Goal: Complete application form

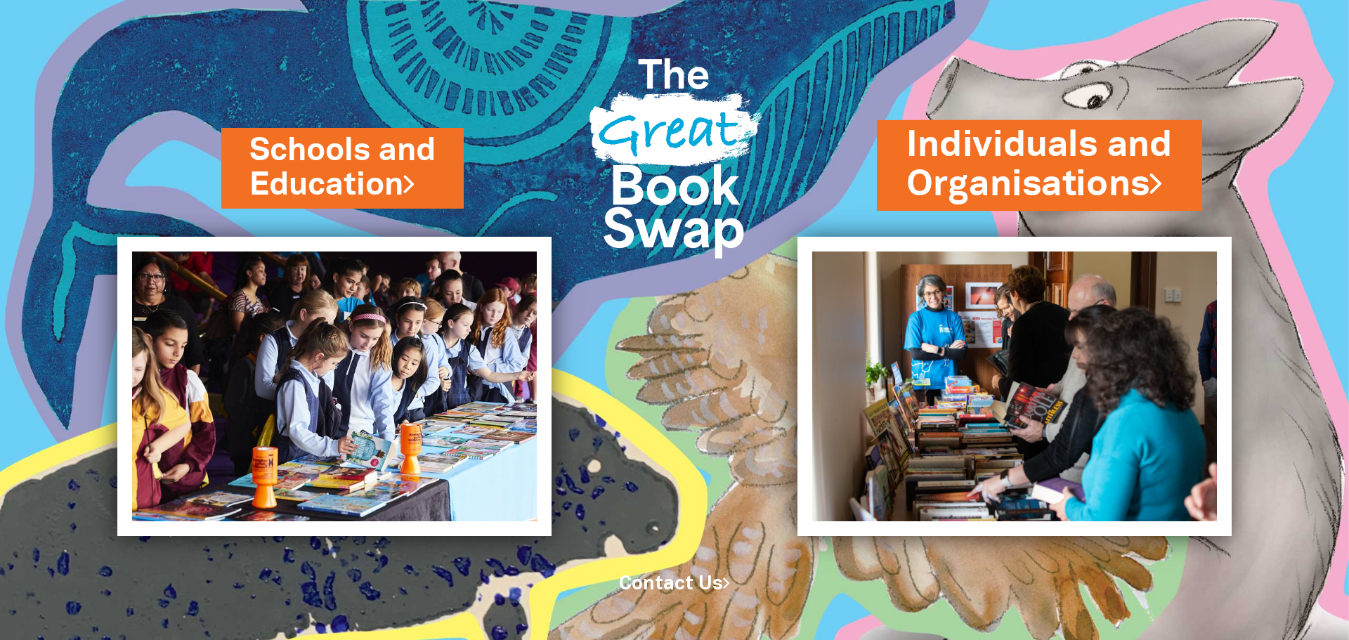
click at [1027, 170] on link "Individuals and Organisations" at bounding box center [1039, 165] width 266 height 89
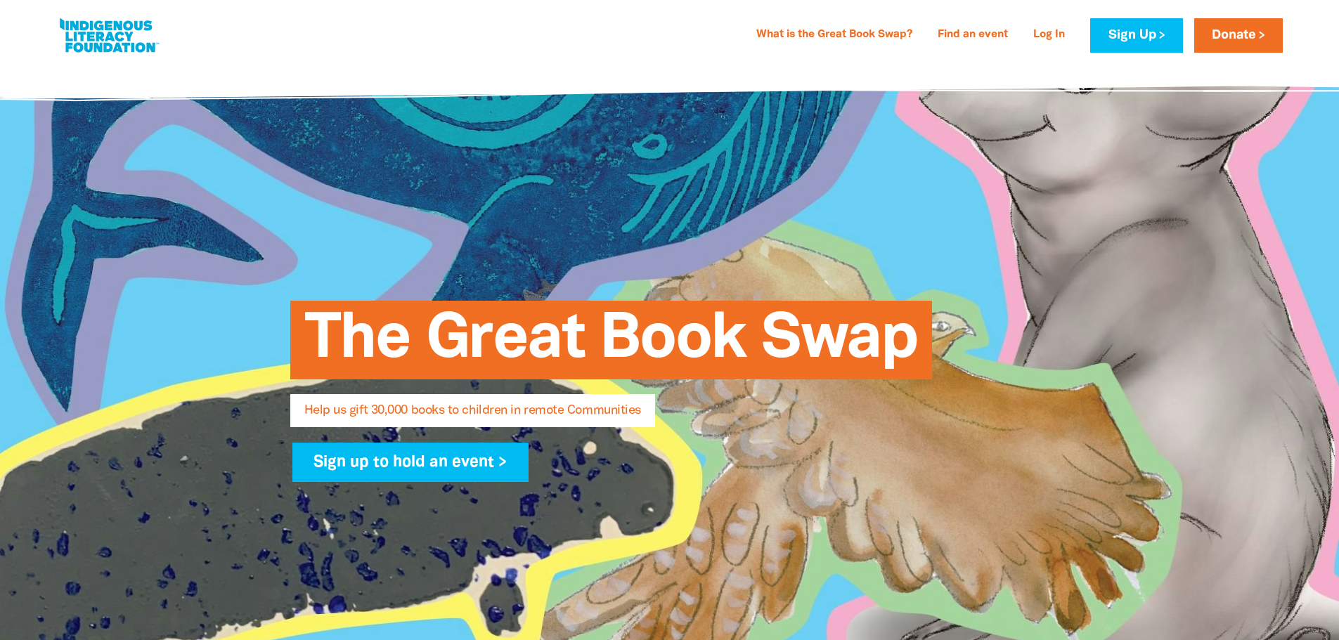
select select "AU"
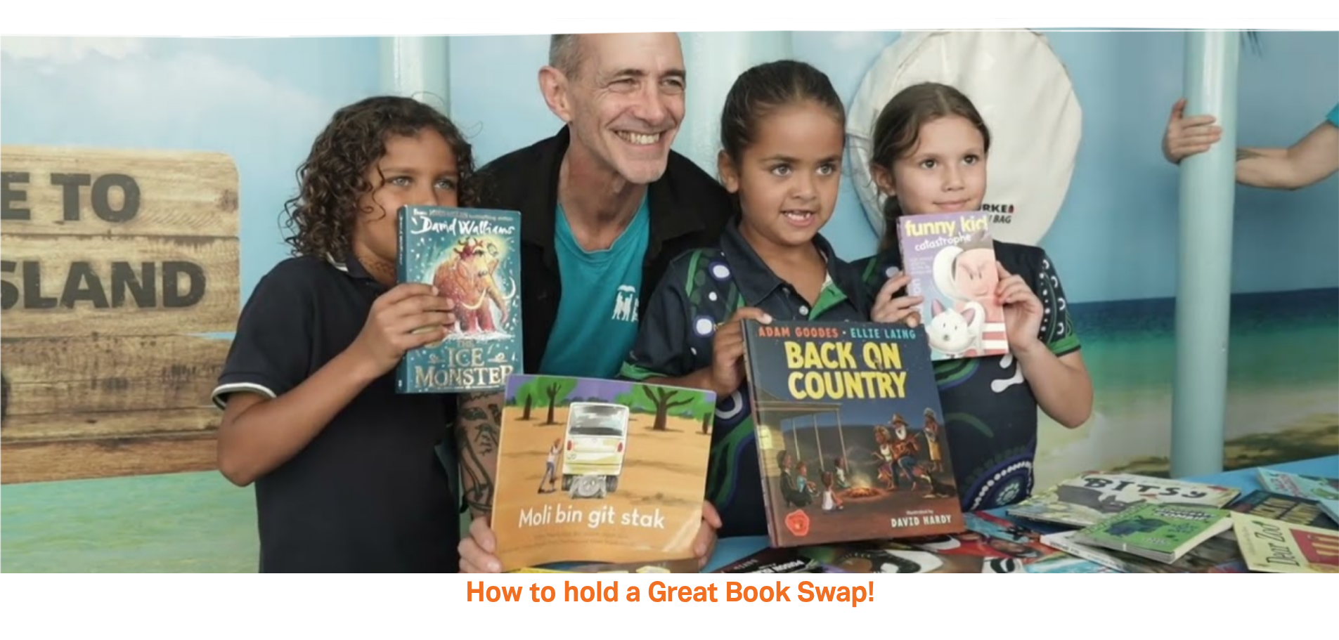
scroll to position [2249, 0]
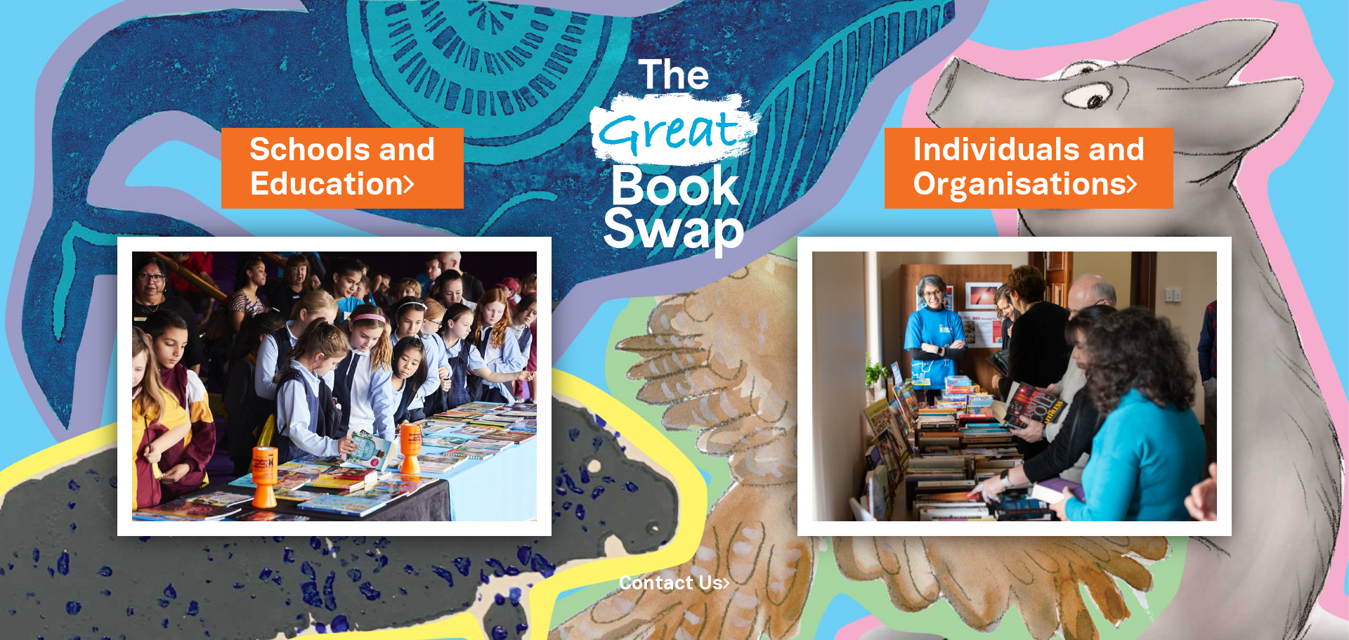
click at [707, 143] on img at bounding box center [675, 152] width 204 height 271
